Goal: Information Seeking & Learning: Check status

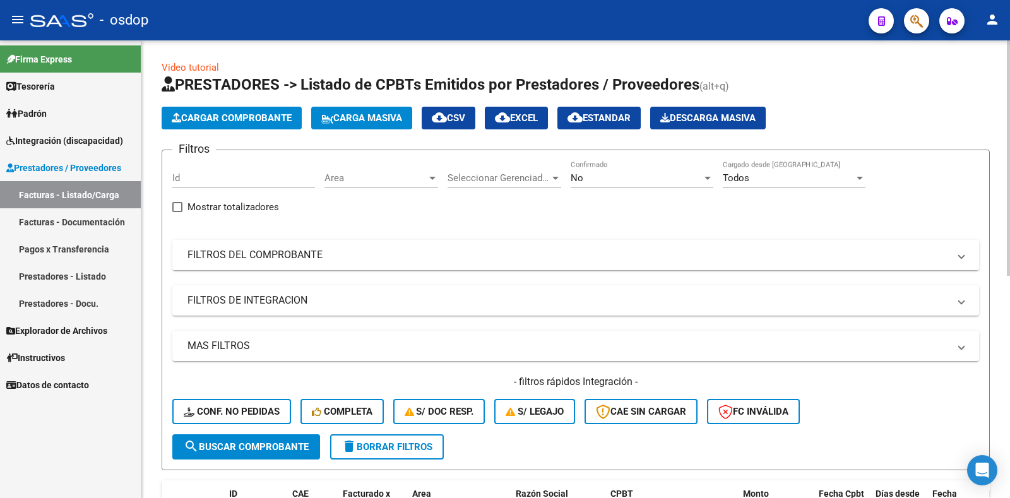
drag, startPoint x: 237, startPoint y: 255, endPoint x: 246, endPoint y: 255, distance: 9.5
click at [237, 255] on mat-panel-title "FILTROS DEL COMPROBANTE" at bounding box center [567, 255] width 761 height 14
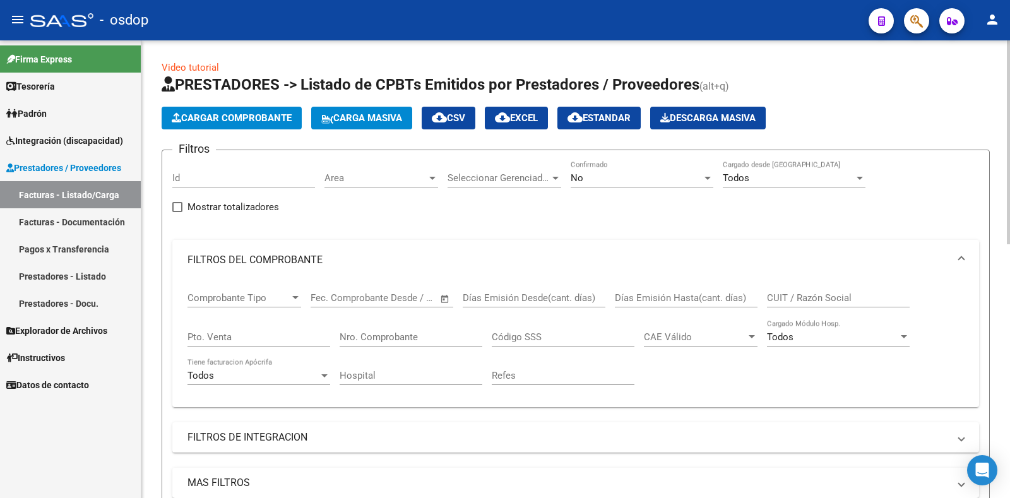
click at [812, 294] on input "CUIT / Razón Social" at bounding box center [838, 297] width 143 height 11
paste input "27312844716"
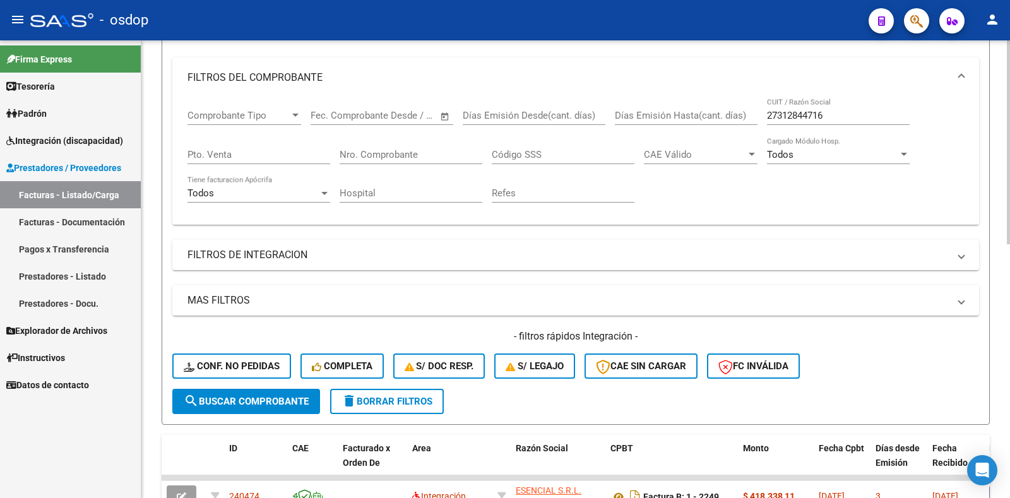
scroll to position [189, 0]
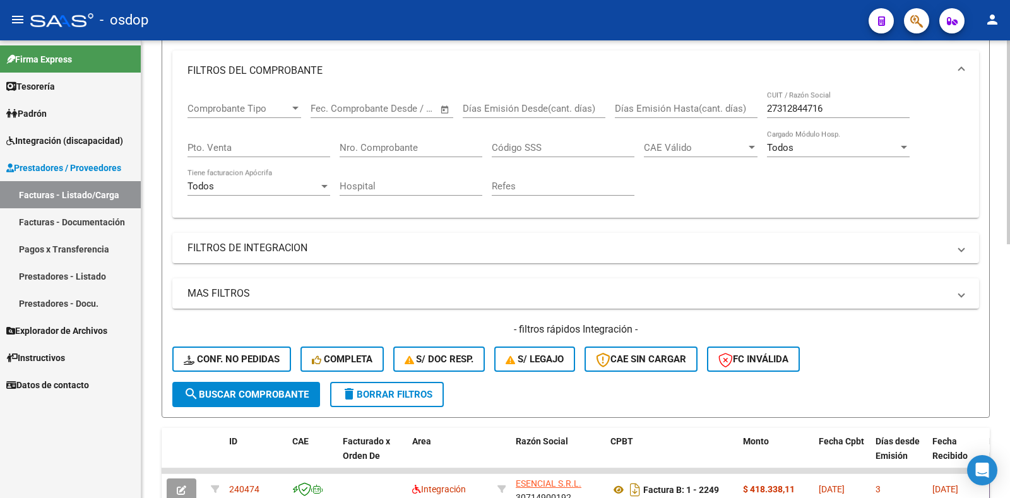
drag, startPoint x: 204, startPoint y: 398, endPoint x: 194, endPoint y: 401, distance: 10.4
click at [204, 398] on span "search Buscar Comprobante" at bounding box center [246, 394] width 125 height 11
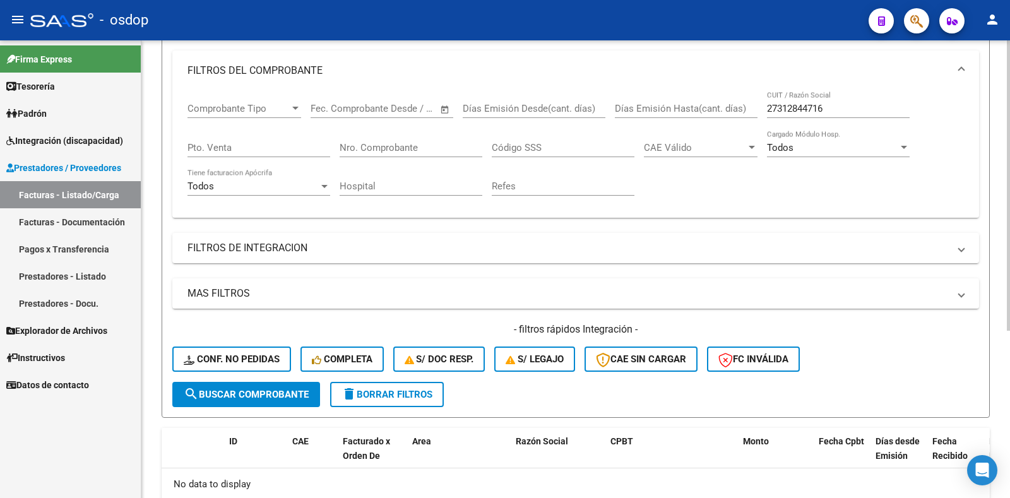
scroll to position [264, 0]
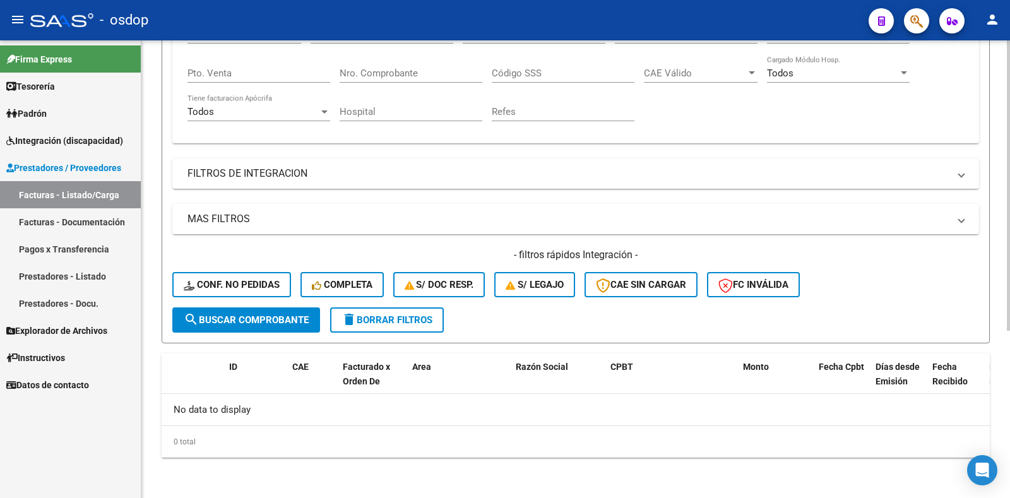
click at [261, 320] on span "search Buscar Comprobante" at bounding box center [246, 319] width 125 height 11
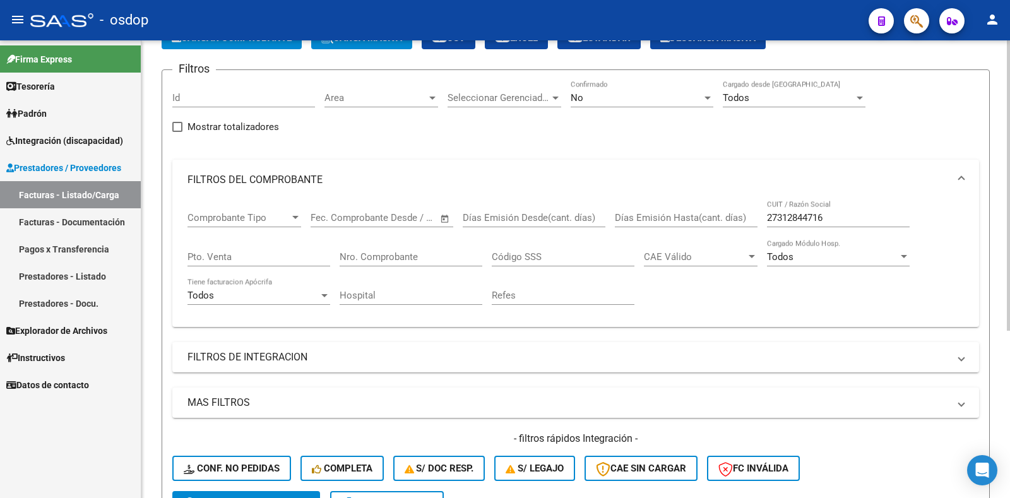
scroll to position [74, 0]
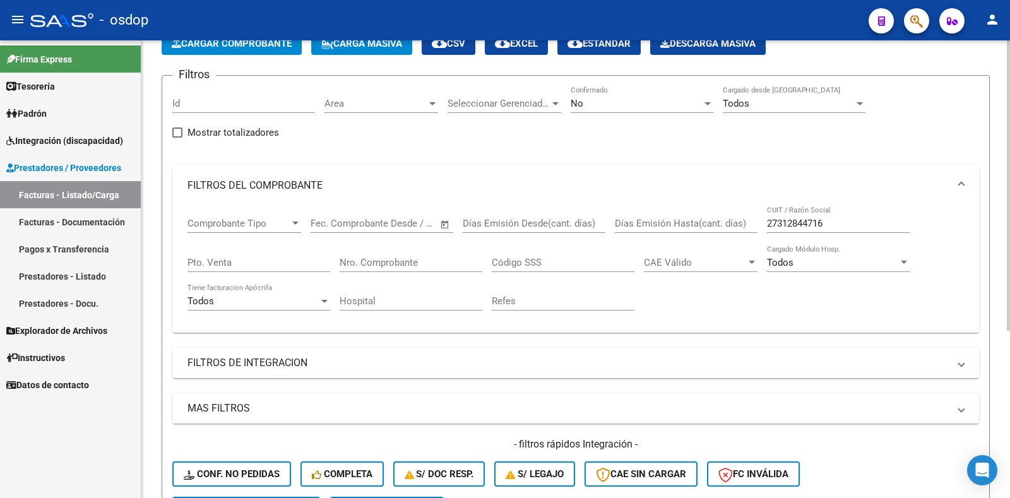
drag, startPoint x: 830, startPoint y: 227, endPoint x: 892, endPoint y: 206, distance: 65.1
click at [906, 202] on mat-expansion-panel-header "FILTROS DEL COMPROBANTE" at bounding box center [575, 185] width 807 height 40
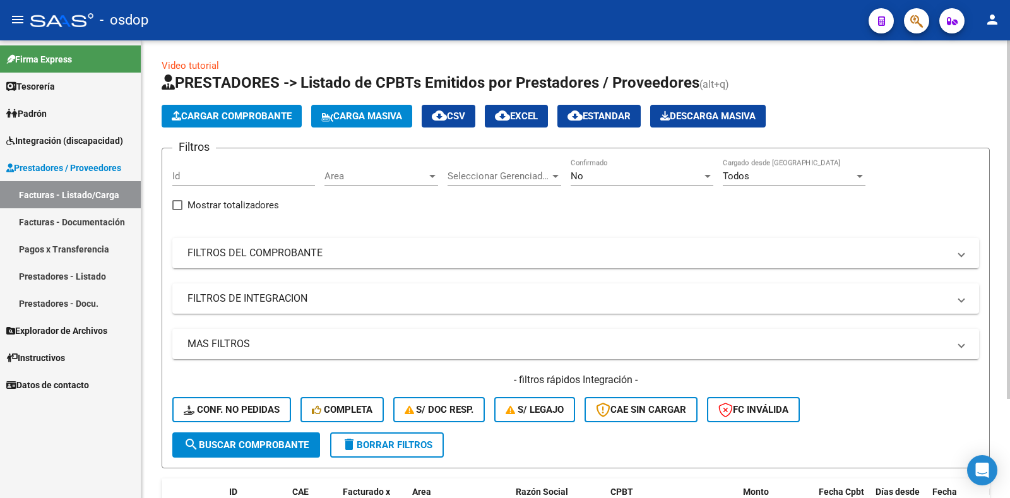
scroll to position [0, 0]
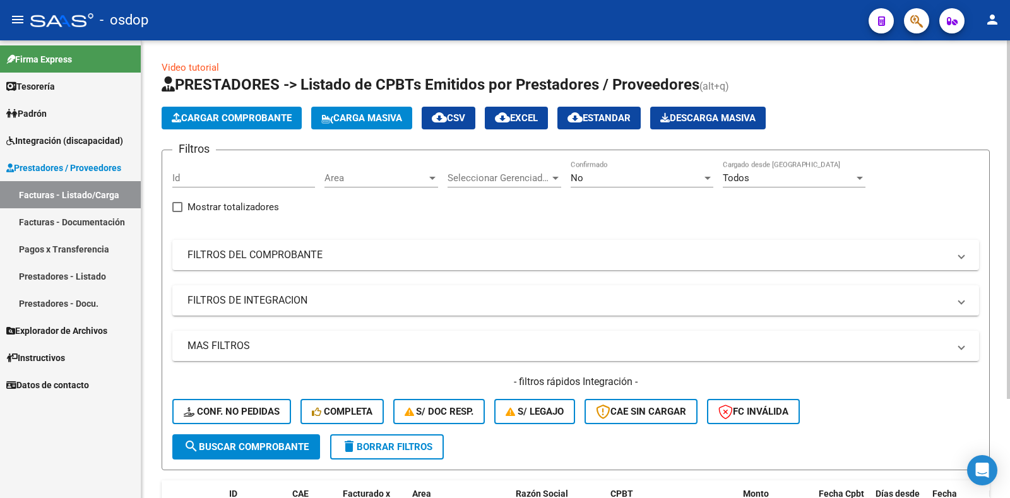
click at [244, 115] on span "Cargar Comprobante" at bounding box center [232, 117] width 120 height 11
click at [570, 259] on mat-panel-title "FILTROS DEL COMPROBANTE" at bounding box center [567, 255] width 761 height 14
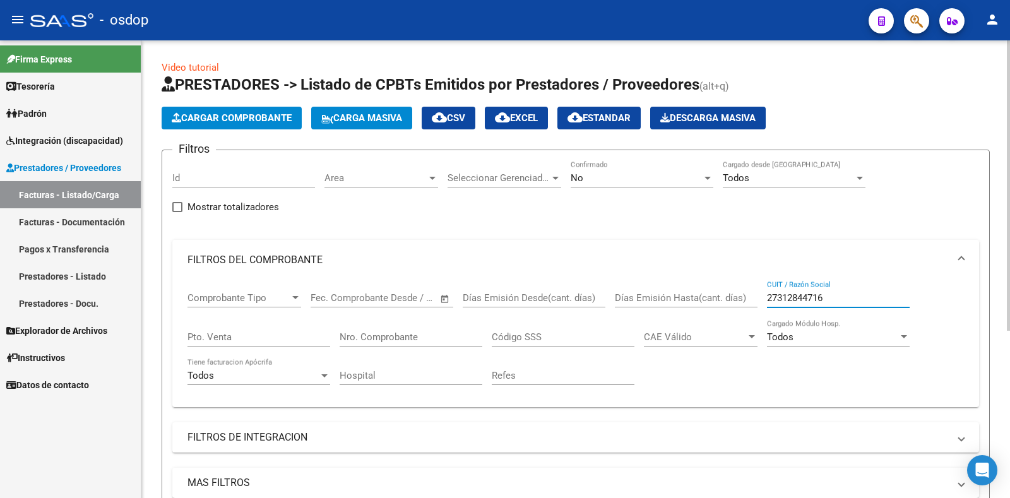
click at [803, 298] on input "27312844716" at bounding box center [838, 297] width 143 height 11
paste input "30714900192"
type input "30714900192"
drag, startPoint x: 835, startPoint y: 295, endPoint x: 699, endPoint y: 301, distance: 135.8
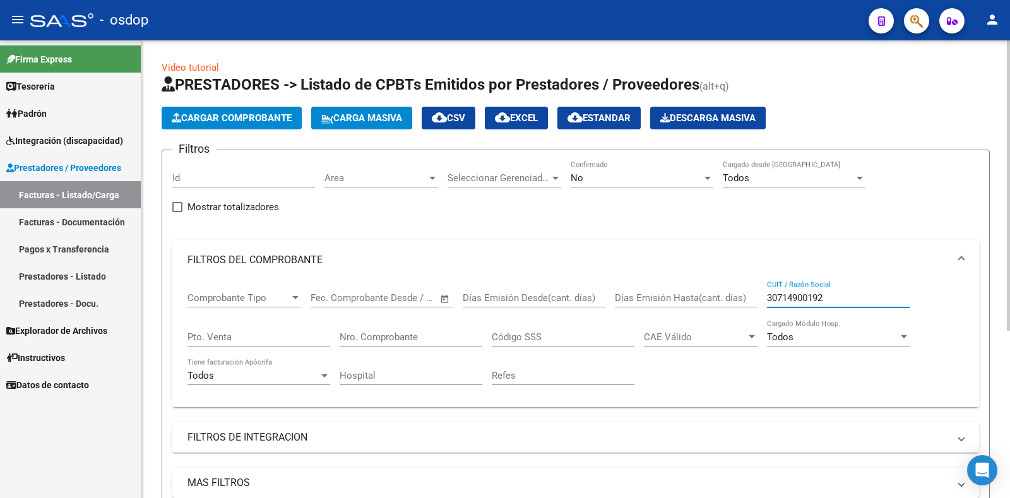
click at [707, 300] on div "Comprobante Tipo Comprobante Tipo Start date – End date Fec. Comprobante Desde …" at bounding box center [575, 338] width 776 height 117
paste input "30714900192"
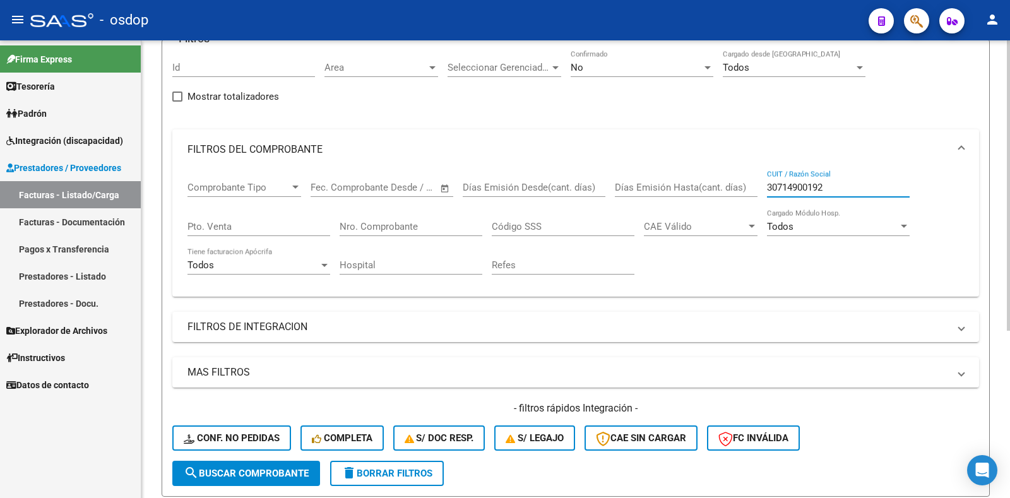
scroll to position [126, 0]
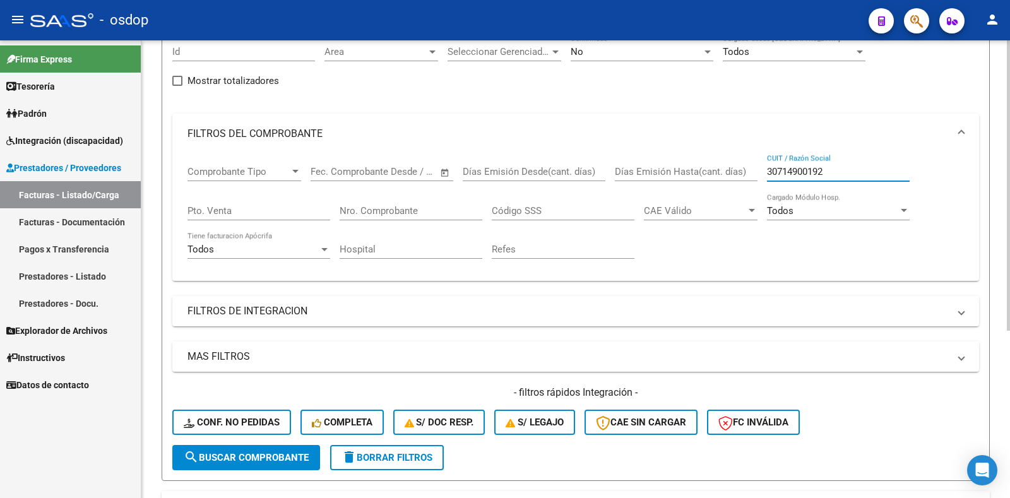
type input "30714900192"
click at [238, 458] on span "search Buscar Comprobante" at bounding box center [246, 457] width 125 height 11
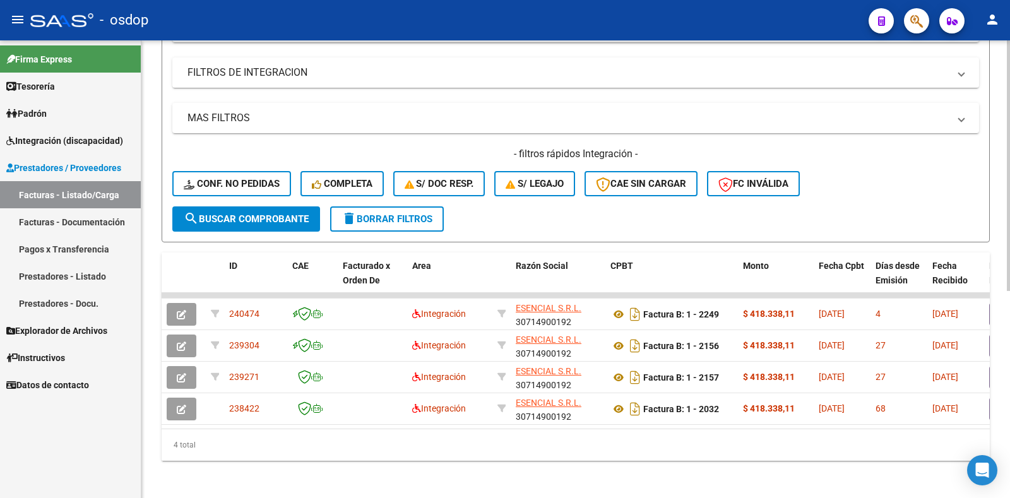
scroll to position [379, 0]
